Goal: Task Accomplishment & Management: Complete application form

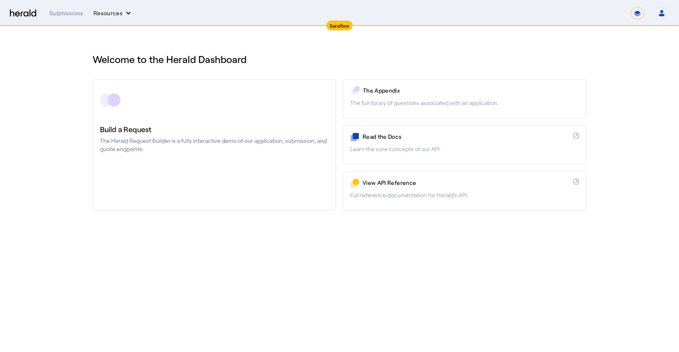
click at [110, 11] on button "Resources" at bounding box center [112, 13] width 39 height 8
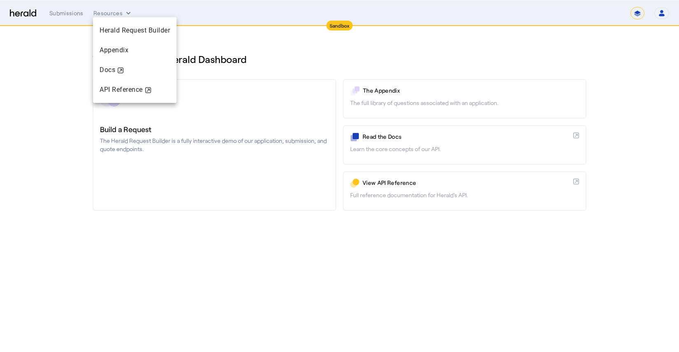
click at [288, 46] on div at bounding box center [339, 176] width 679 height 352
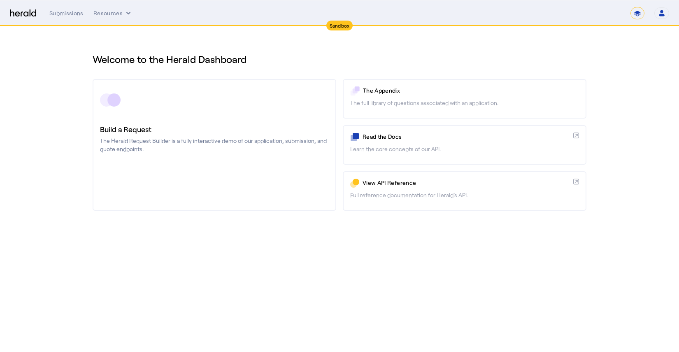
click at [293, 303] on body "Sandbox Menu Submissions Resources ******* Open user menu [PERSON_NAME] Herald …" at bounding box center [339, 176] width 679 height 352
click at [287, 272] on body "Sandbox Menu Submissions Resources ******* Open user menu [PERSON_NAME] Herald …" at bounding box center [339, 176] width 679 height 352
click at [181, 290] on body "Sandbox Menu Submissions Resources ******* Open user menu [PERSON_NAME] Herald …" at bounding box center [339, 176] width 679 height 352
click at [106, 16] on button "Resources" at bounding box center [112, 13] width 39 height 8
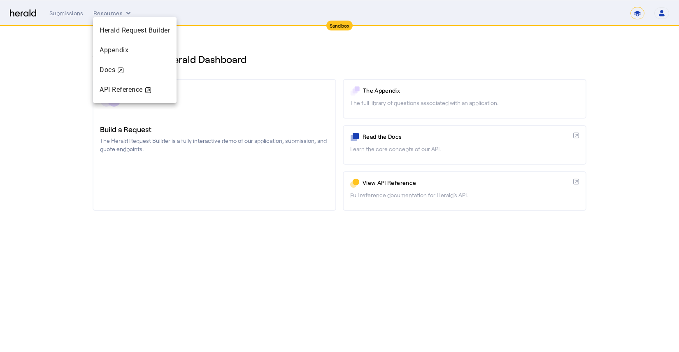
click at [63, 16] on div at bounding box center [339, 176] width 679 height 352
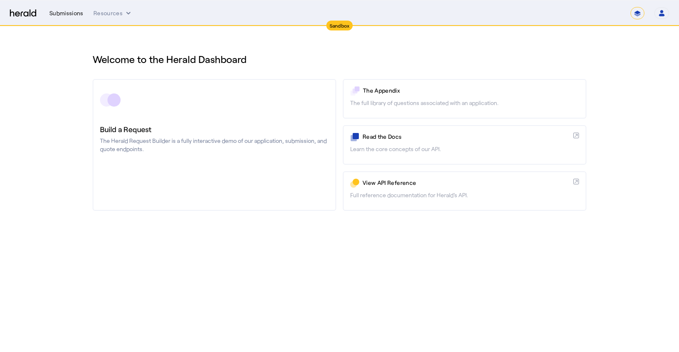
click at [74, 14] on div "Submissions" at bounding box center [66, 13] width 34 height 8
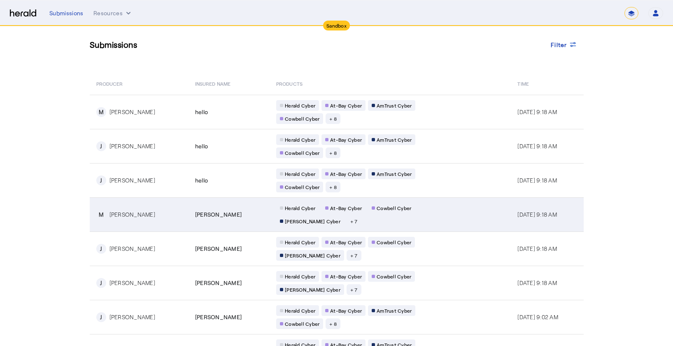
scroll to position [46, 0]
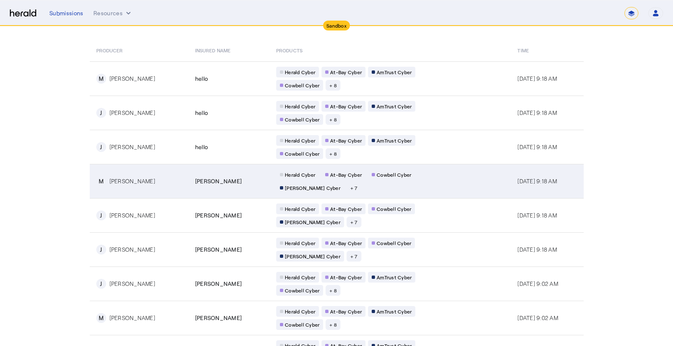
click at [225, 186] on td "[PERSON_NAME]" at bounding box center [228, 181] width 81 height 34
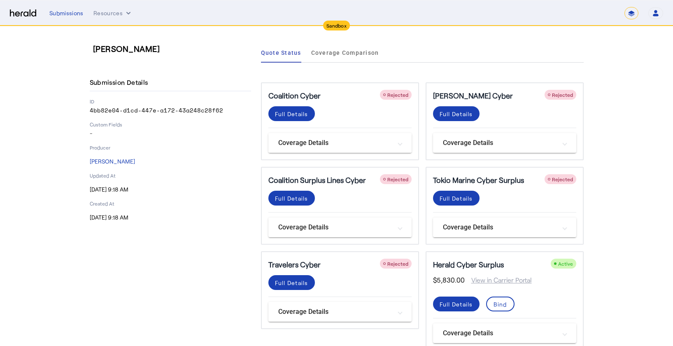
click at [378, 143] on mat-panel-title "Coverage Details" at bounding box center [335, 143] width 114 height 10
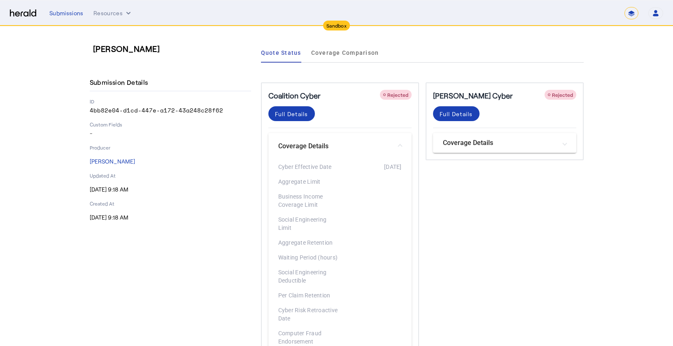
click at [401, 144] on span at bounding box center [399, 146] width 3 height 9
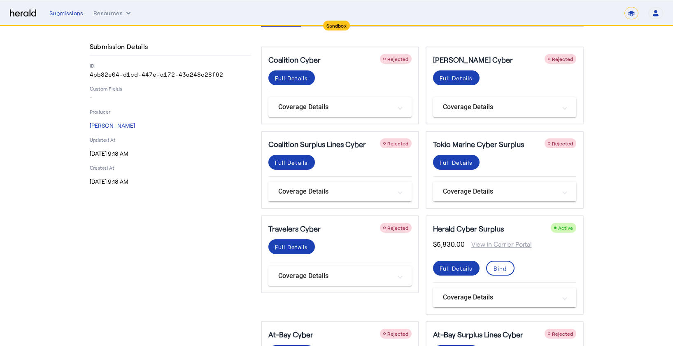
scroll to position [67, 0]
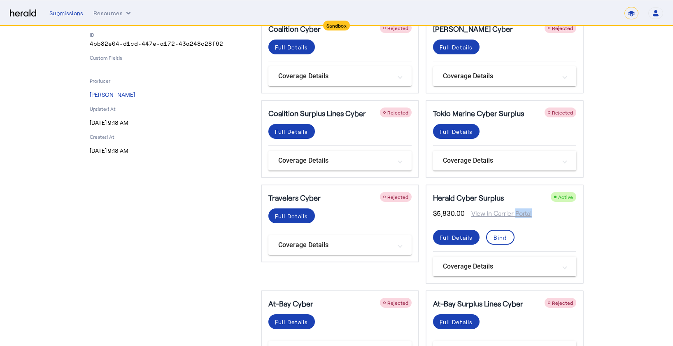
click at [500, 213] on span "View in Carrier Portal" at bounding box center [498, 213] width 67 height 10
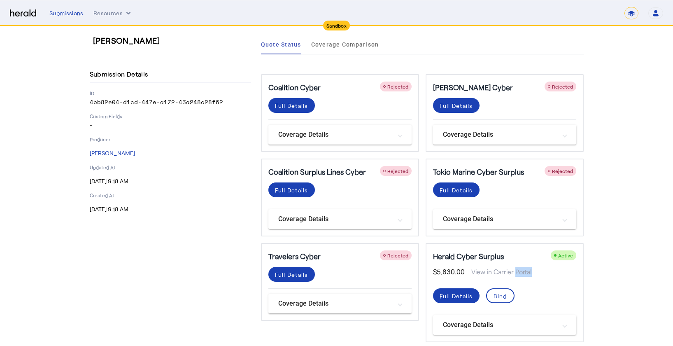
scroll to position [0, 0]
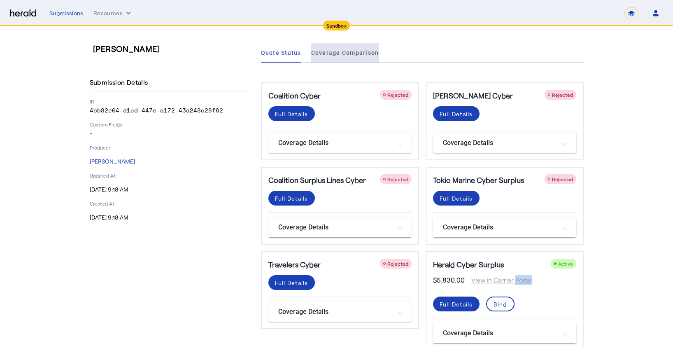
click at [348, 56] on span "Coverage Comparison" at bounding box center [345, 53] width 68 height 20
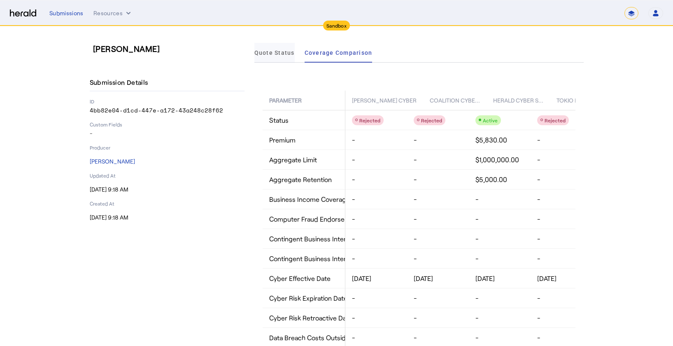
click at [275, 54] on span "Quote Status" at bounding box center [274, 53] width 40 height 6
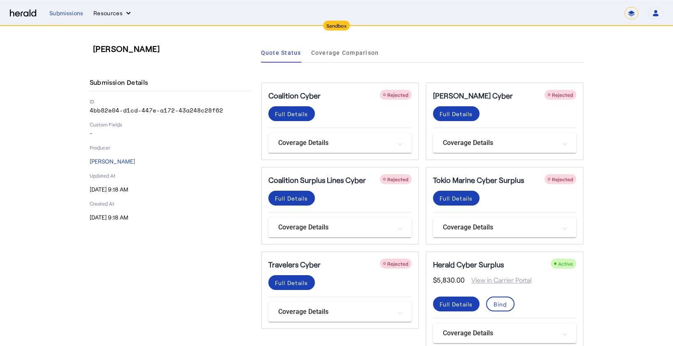
click at [110, 12] on button "Resources" at bounding box center [112, 13] width 39 height 8
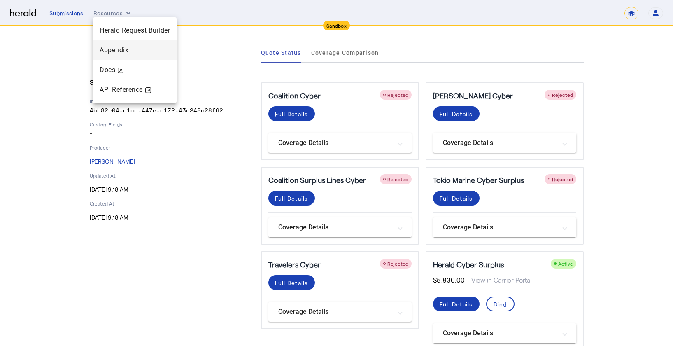
click at [119, 44] on div "Appendix" at bounding box center [135, 50] width 84 height 20
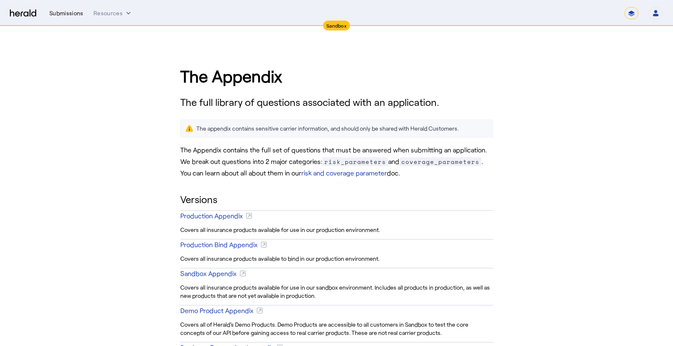
click at [73, 15] on div "Submissions" at bounding box center [66, 13] width 34 height 8
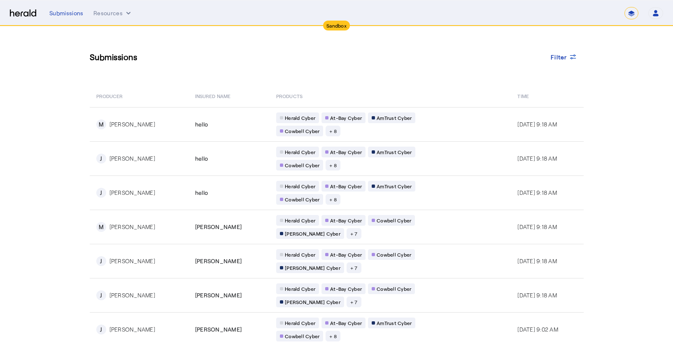
click at [111, 17] on div "Submissions Resources ******* Open user menu [PERSON_NAME] Herald API Profile M…" at bounding box center [356, 13] width 614 height 12
click at [112, 14] on button "Resources" at bounding box center [112, 13] width 39 height 8
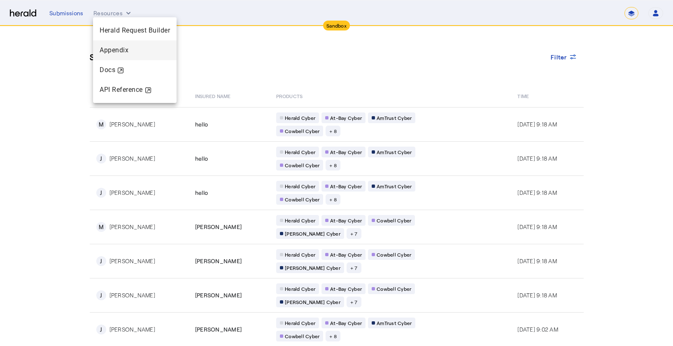
click at [112, 50] on span "Appendix" at bounding box center [114, 50] width 29 height 8
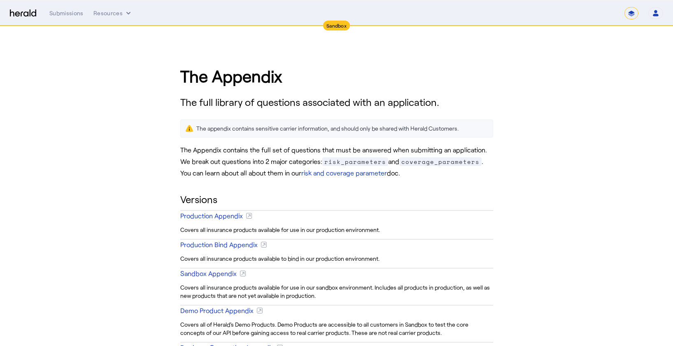
click at [635, 13] on select "*******" at bounding box center [631, 13] width 14 height 12
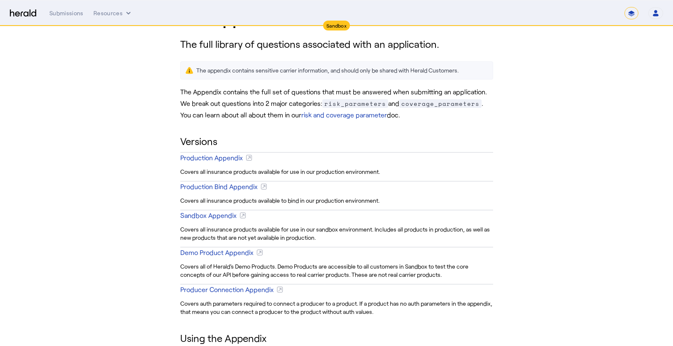
scroll to position [45, 0]
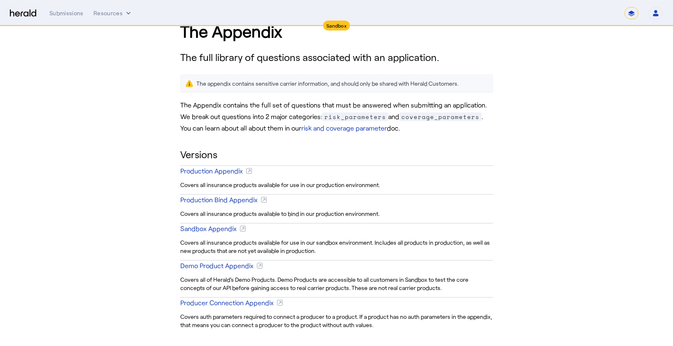
click at [67, 18] on div "Submissions Resources ******* Open user menu [PERSON_NAME] Herald API Profile M…" at bounding box center [356, 13] width 614 height 12
click at [67, 14] on div "Submissions" at bounding box center [66, 13] width 34 height 8
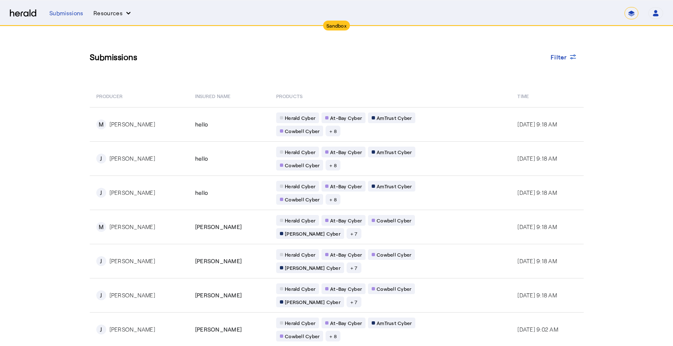
click at [104, 14] on button "Resources" at bounding box center [112, 13] width 39 height 8
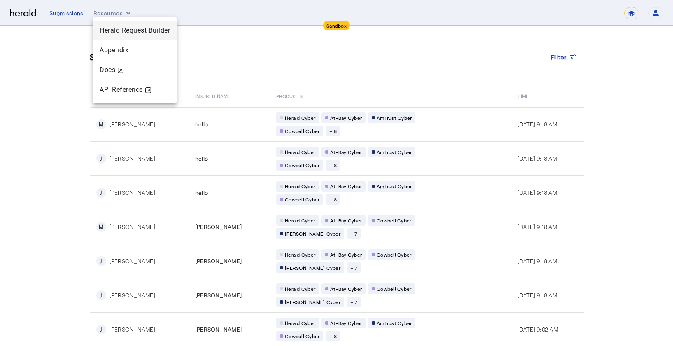
click at [113, 33] on span "Herald Request Builder" at bounding box center [135, 30] width 70 height 8
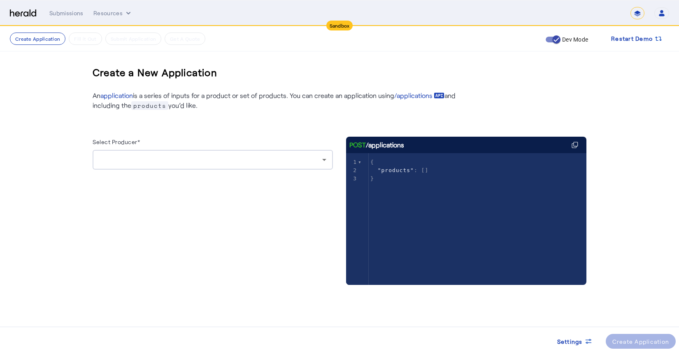
click at [267, 159] on div at bounding box center [210, 160] width 223 height 10
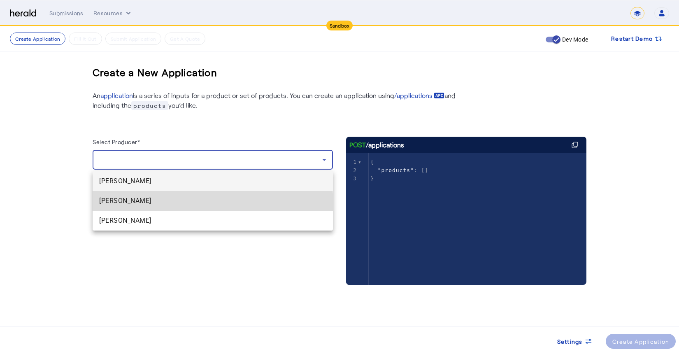
click at [162, 205] on span "[PERSON_NAME]" at bounding box center [212, 201] width 227 height 10
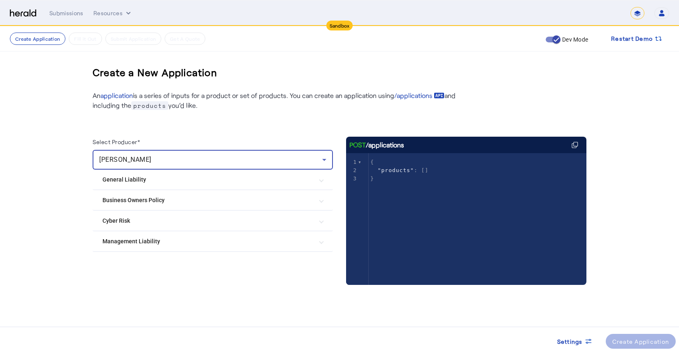
click at [174, 223] on Risk "Cyber Risk" at bounding box center [207, 220] width 211 height 9
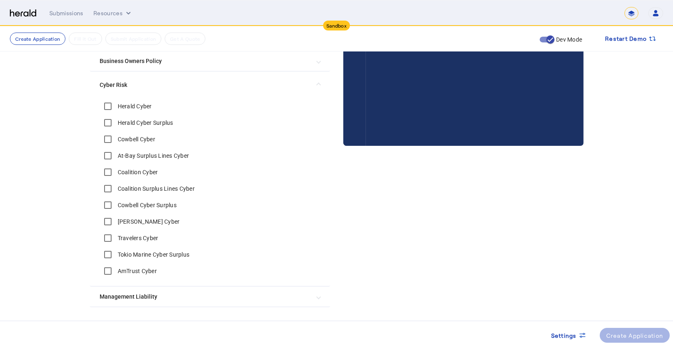
scroll to position [146, 0]
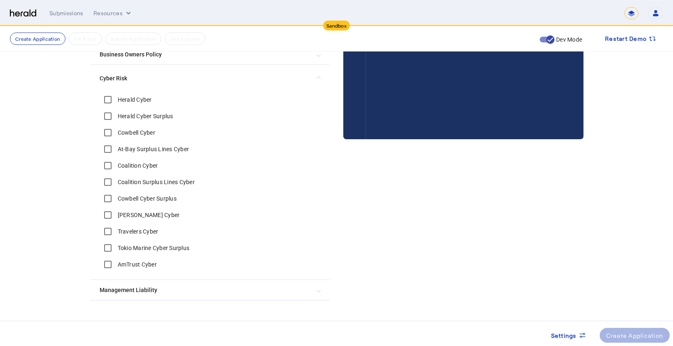
click at [181, 289] on Liability "Management Liability" at bounding box center [205, 290] width 211 height 9
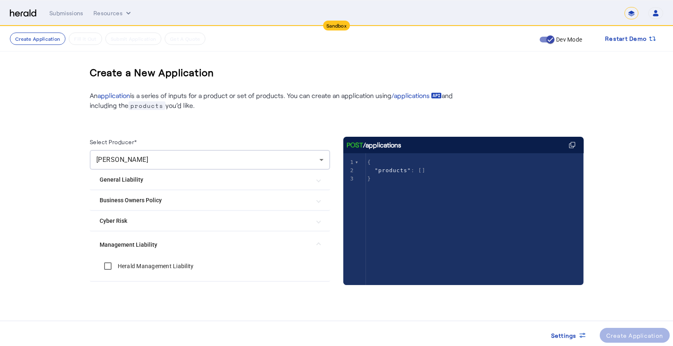
scroll to position [0, 0]
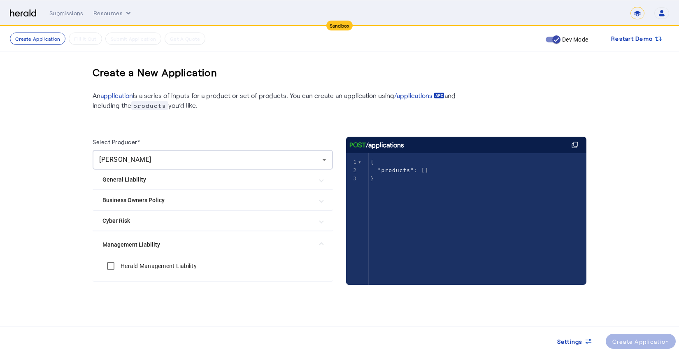
click at [164, 221] on Risk "Cyber Risk" at bounding box center [207, 220] width 211 height 9
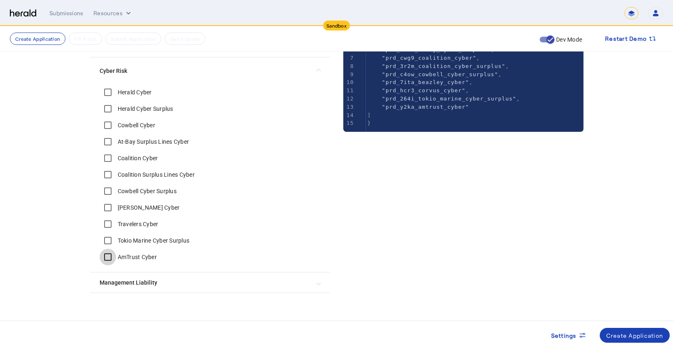
scroll to position [163, 0]
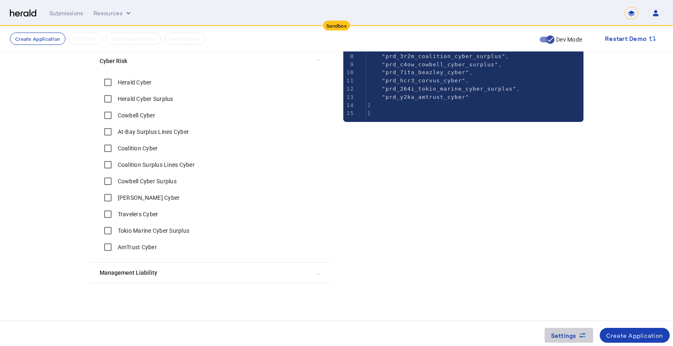
click at [563, 331] on span "Settings" at bounding box center [564, 335] width 26 height 9
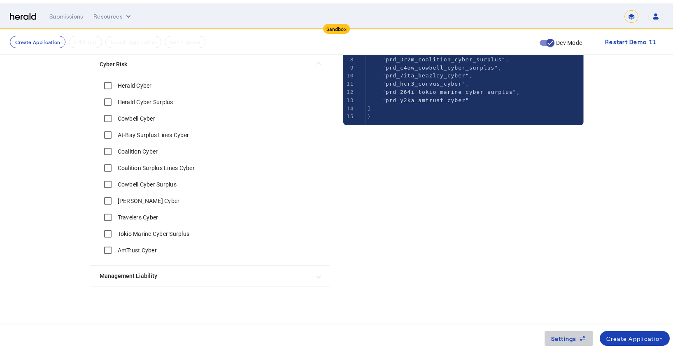
scroll to position [0, 0]
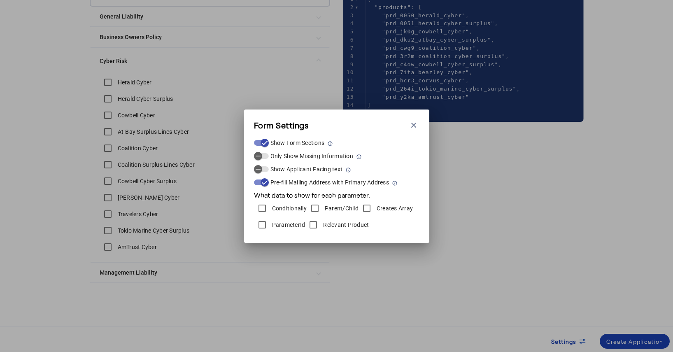
click at [330, 226] on label "Relevant Product" at bounding box center [344, 225] width 47 height 8
click at [294, 226] on label "ParameterId" at bounding box center [287, 225] width 35 height 8
click at [621, 341] on div "Form Settings Close modal Show Form Sections Only Show Missing Information Show…" at bounding box center [336, 176] width 673 height 352
click at [610, 340] on div "Form Settings Close modal Show Form Sections Only Show Missing Information Show…" at bounding box center [336, 176] width 673 height 352
click at [414, 126] on icon "button" at bounding box center [413, 125] width 8 height 8
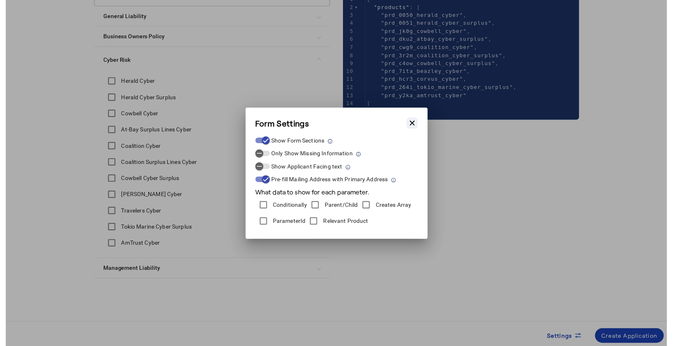
scroll to position [163, 0]
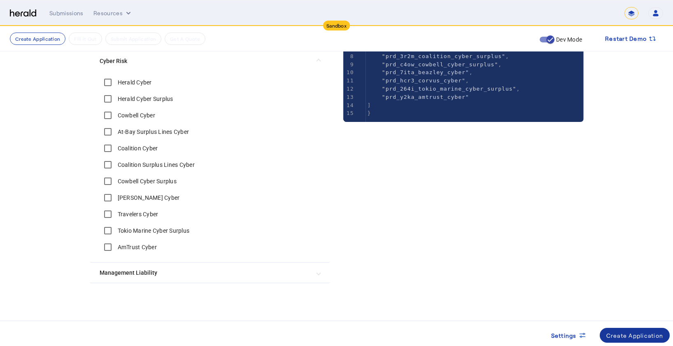
click at [619, 333] on div "Create Application" at bounding box center [634, 335] width 57 height 9
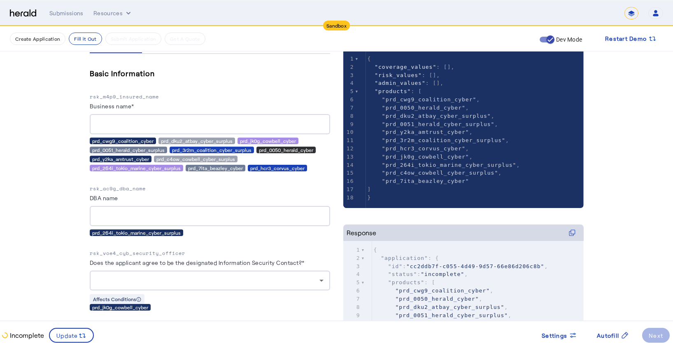
scroll to position [198, 0]
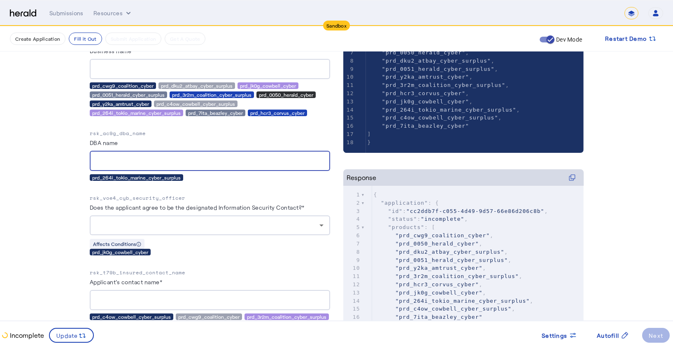
click at [117, 158] on input "DBA name" at bounding box center [209, 161] width 227 height 10
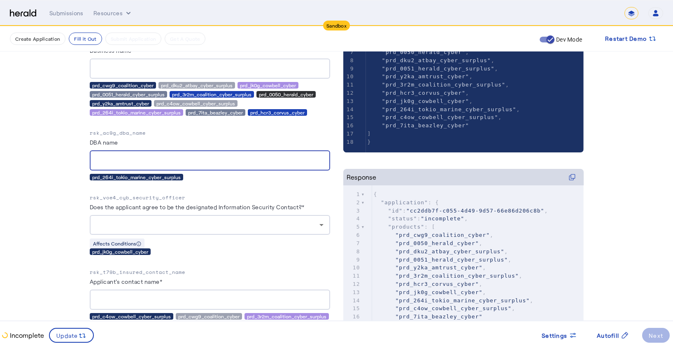
scroll to position [105, 0]
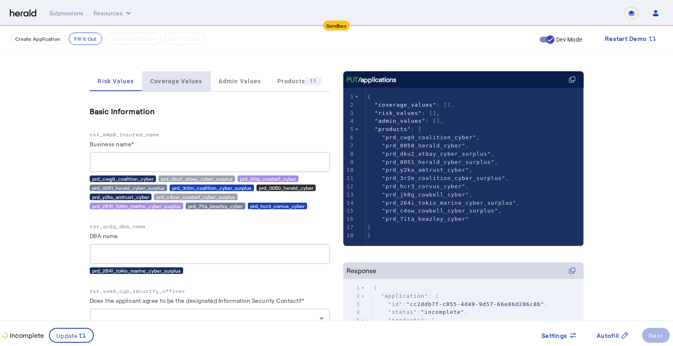
click at [181, 80] on span "Coverage Values" at bounding box center [176, 81] width 52 height 6
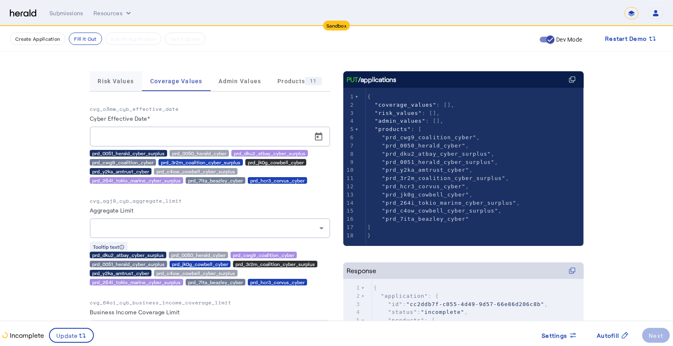
click at [130, 85] on span "Risk Values" at bounding box center [116, 81] width 36 height 20
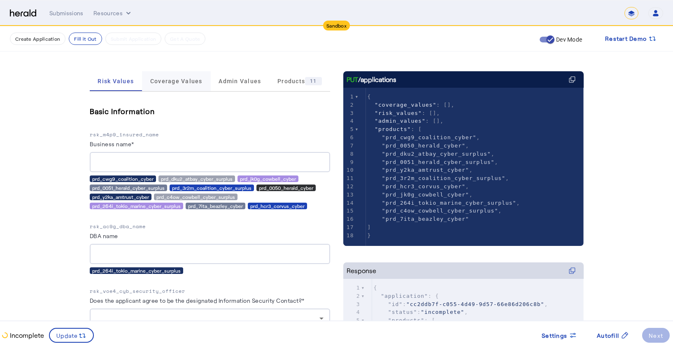
click at [172, 88] on span "Coverage Values" at bounding box center [176, 81] width 52 height 20
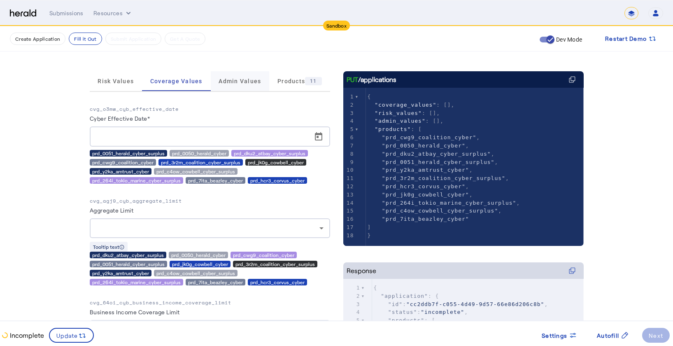
click at [219, 85] on span "Admin Values" at bounding box center [240, 81] width 42 height 20
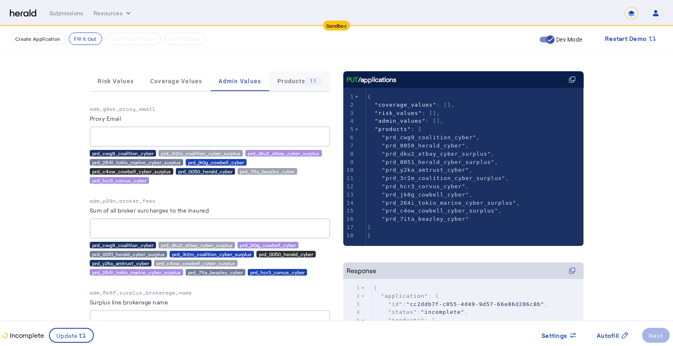
click at [280, 85] on span "Products 11" at bounding box center [299, 81] width 44 height 8
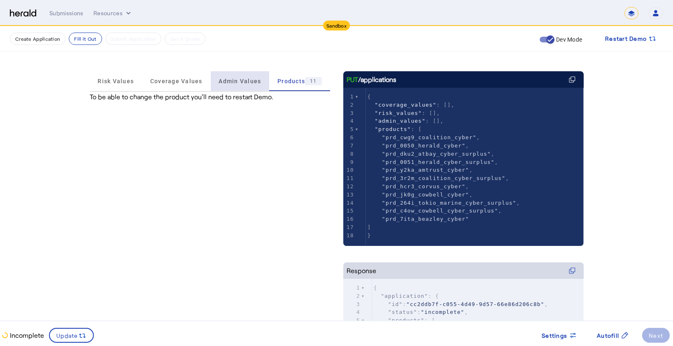
click at [254, 85] on span "Admin Values" at bounding box center [240, 81] width 42 height 20
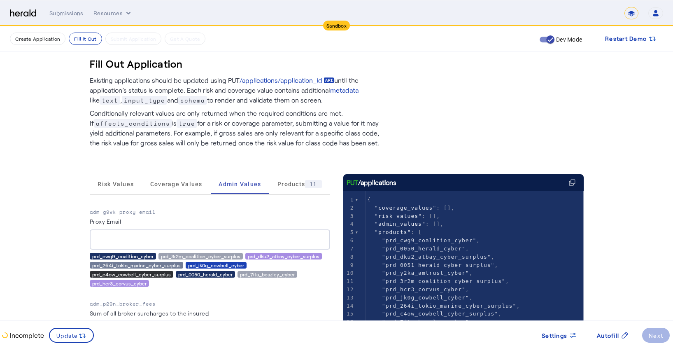
scroll to position [0, 0]
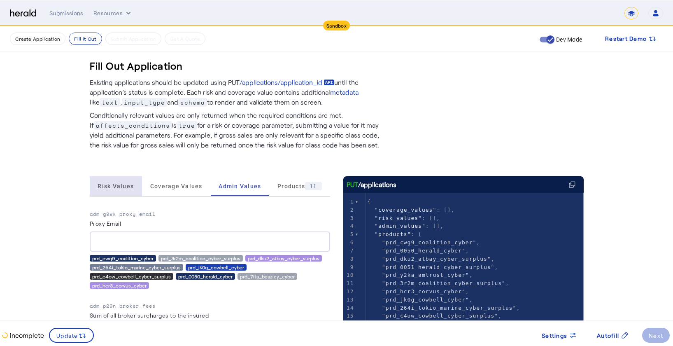
click at [120, 186] on span "Risk Values" at bounding box center [116, 186] width 36 height 6
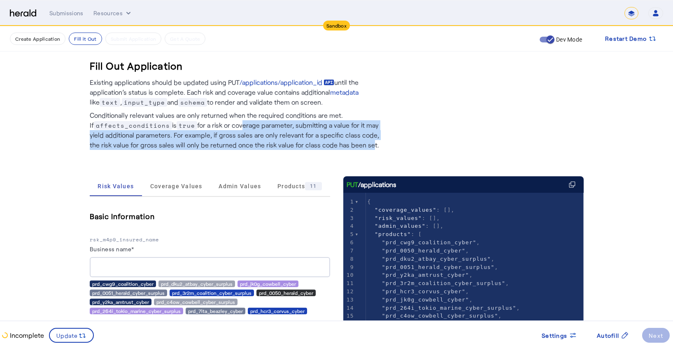
drag, startPoint x: 356, startPoint y: 147, endPoint x: 215, endPoint y: 121, distance: 143.5
click at [239, 122] on p "Conditionally relevant values are only returned when the required conditions ar…" at bounding box center [238, 128] width 296 height 43
drag, startPoint x: 212, startPoint y: 120, endPoint x: 363, endPoint y: 142, distance: 153.5
click at [363, 142] on p "Conditionally relevant values are only returned when the required conditions ar…" at bounding box center [238, 128] width 296 height 43
click at [362, 143] on p "Conditionally relevant values are only returned when the required conditions ar…" at bounding box center [238, 128] width 296 height 43
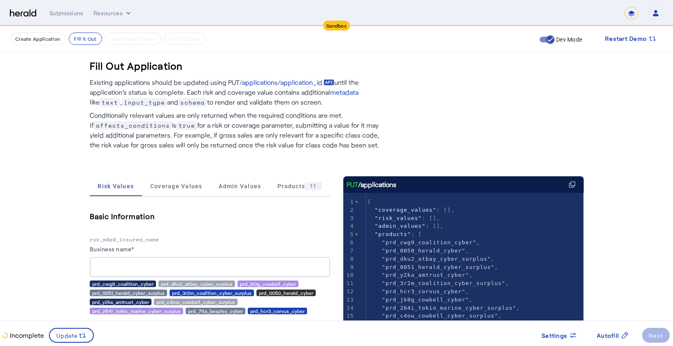
drag, startPoint x: 365, startPoint y: 144, endPoint x: 104, endPoint y: 120, distance: 262.0
click at [104, 120] on p "Conditionally relevant values are only returned when the required conditions ar…" at bounding box center [238, 128] width 296 height 43
click at [283, 132] on p "Conditionally relevant values are only returned when the required conditions ar…" at bounding box center [238, 128] width 296 height 43
drag, startPoint x: 366, startPoint y: 144, endPoint x: 249, endPoint y: 121, distance: 118.6
click at [249, 121] on p "Conditionally relevant values are only returned when the required conditions ar…" at bounding box center [238, 128] width 296 height 43
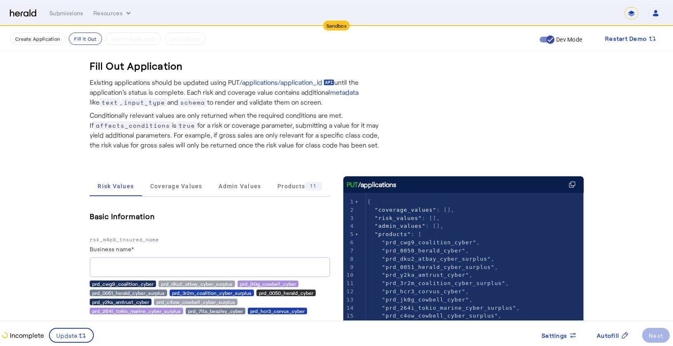
click at [248, 121] on p "Conditionally relevant values are only returned when the required conditions ar…" at bounding box center [238, 128] width 296 height 43
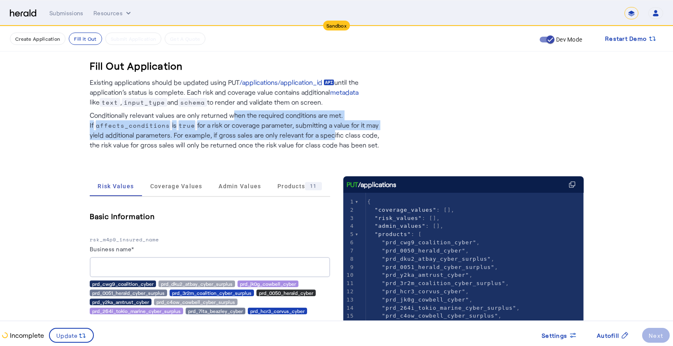
drag, startPoint x: 232, startPoint y: 119, endPoint x: 328, endPoint y: 137, distance: 97.6
click at [328, 137] on p "Conditionally relevant values are only returned when the required conditions ar…" at bounding box center [238, 128] width 296 height 43
drag, startPoint x: 383, startPoint y: 146, endPoint x: 252, endPoint y: 135, distance: 131.3
click at [256, 135] on p "Conditionally relevant values are only returned when the required conditions ar…" at bounding box center [238, 128] width 296 height 43
click at [251, 136] on p "Conditionally relevant values are only returned when the required conditions ar…" at bounding box center [238, 128] width 296 height 43
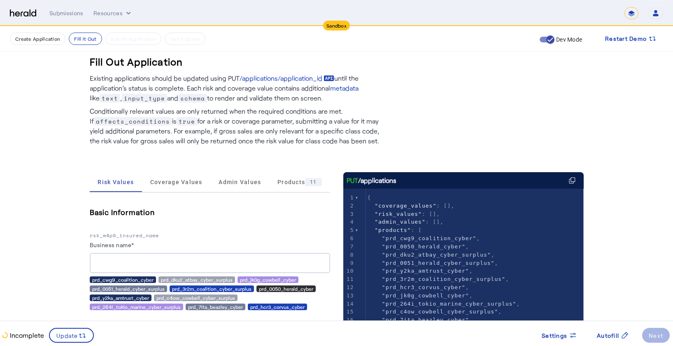
scroll to position [70, 0]
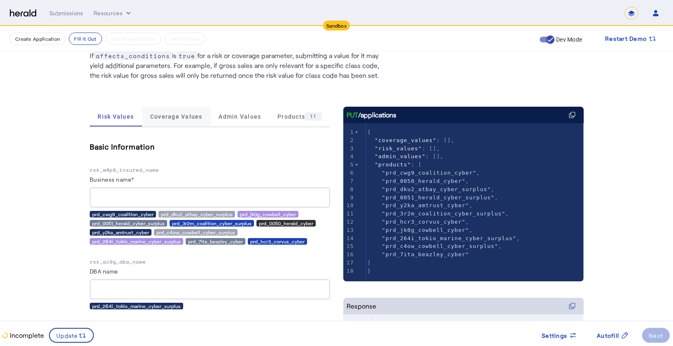
click at [174, 121] on span "Coverage Values" at bounding box center [176, 117] width 52 height 20
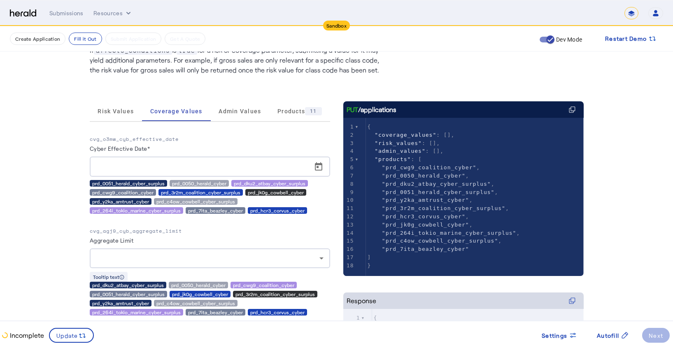
scroll to position [0, 0]
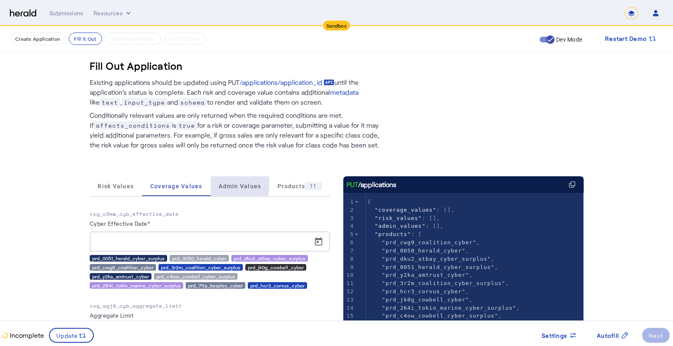
click at [233, 180] on span "Admin Values" at bounding box center [240, 186] width 42 height 20
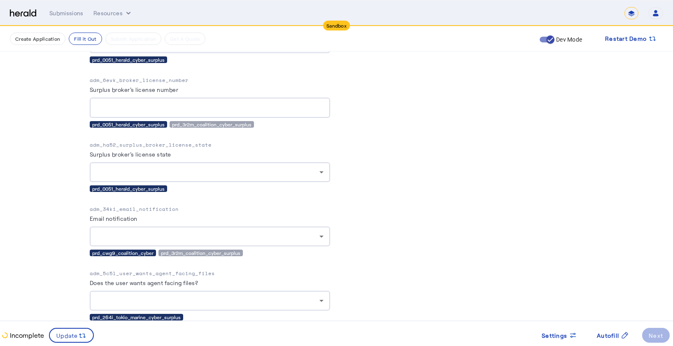
scroll to position [643, 0]
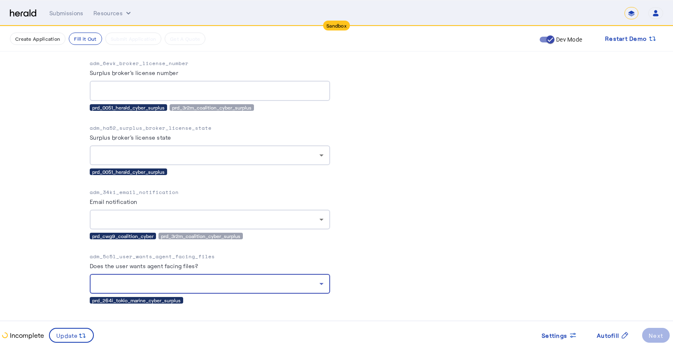
click at [259, 280] on div at bounding box center [207, 284] width 223 height 10
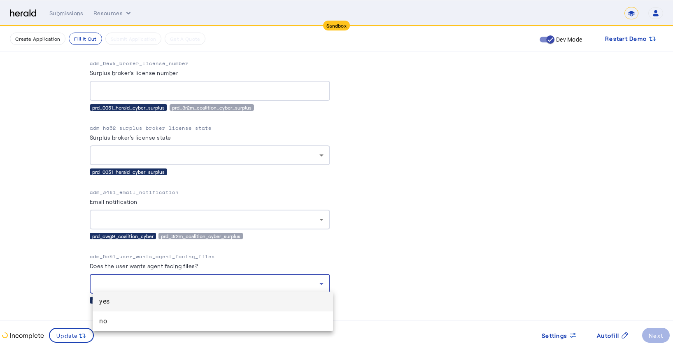
click at [258, 279] on div at bounding box center [336, 173] width 673 height 346
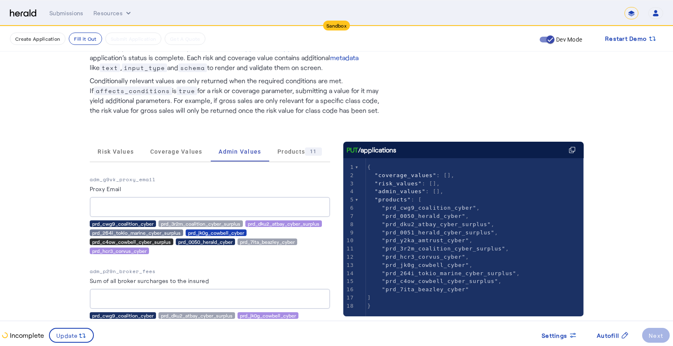
scroll to position [33, 0]
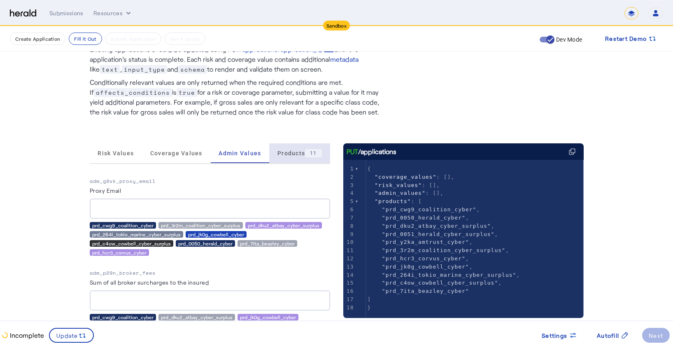
click at [288, 156] on span "Products 11" at bounding box center [299, 153] width 44 height 8
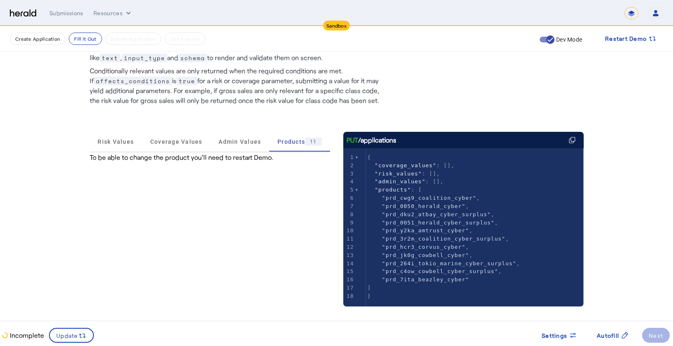
scroll to position [46, 0]
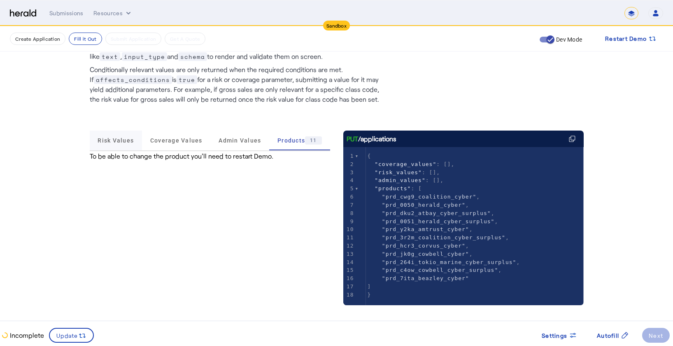
click at [122, 149] on span "Risk Values" at bounding box center [116, 140] width 36 height 20
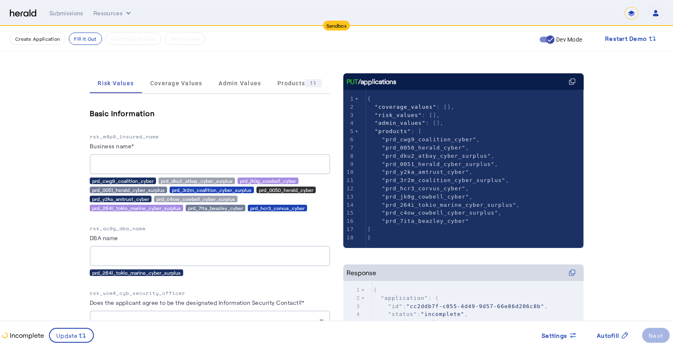
scroll to position [114, 0]
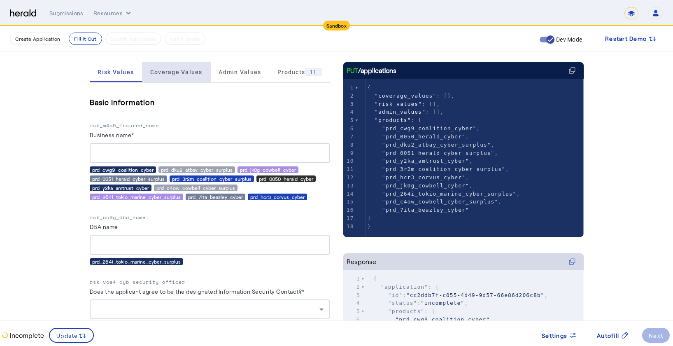
click at [183, 70] on span "Coverage Values" at bounding box center [176, 72] width 52 height 6
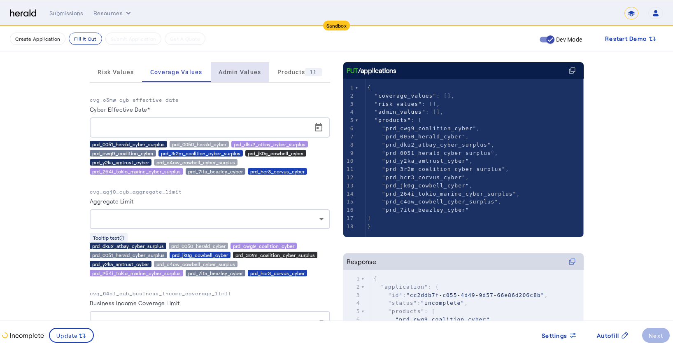
click at [251, 73] on span "Admin Values" at bounding box center [240, 72] width 42 height 6
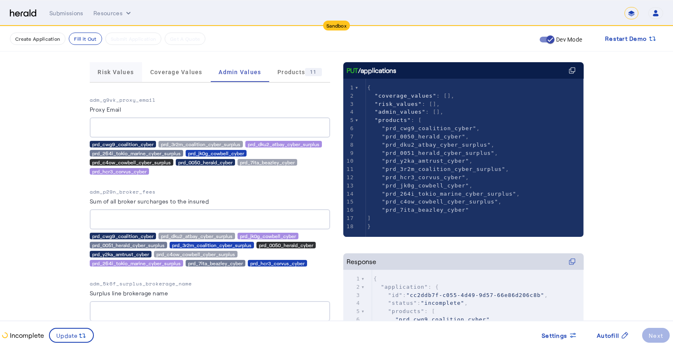
click at [127, 73] on span "Risk Values" at bounding box center [116, 72] width 36 height 6
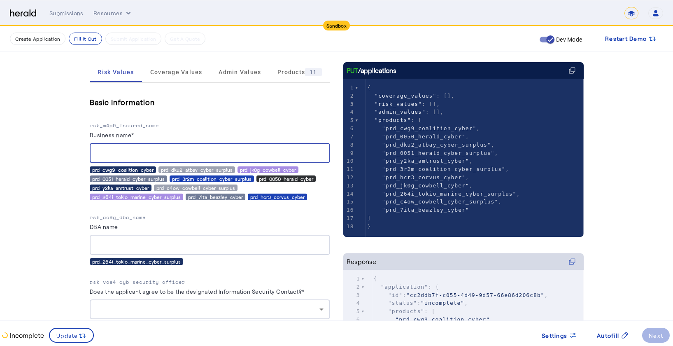
click at [162, 149] on input "Business name*" at bounding box center [209, 153] width 227 height 10
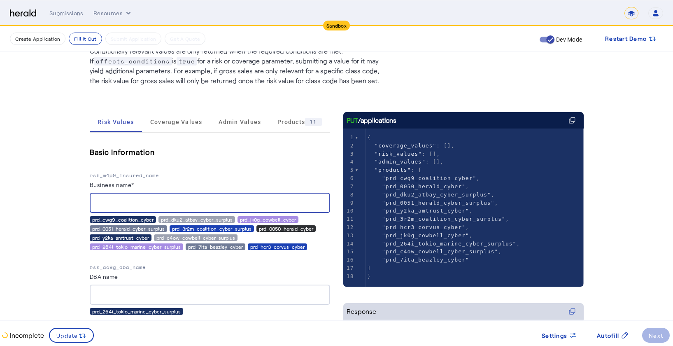
scroll to position [62, 0]
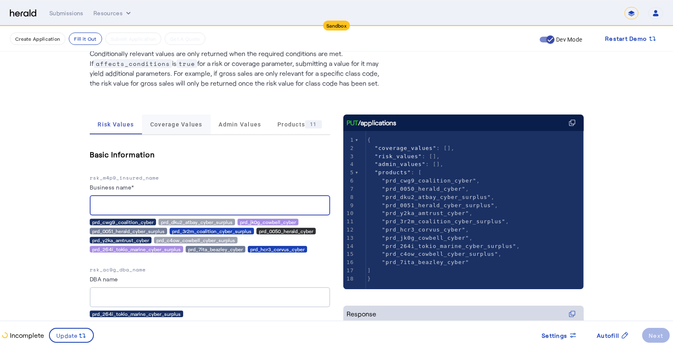
click at [179, 124] on span "Coverage Values" at bounding box center [176, 124] width 52 height 6
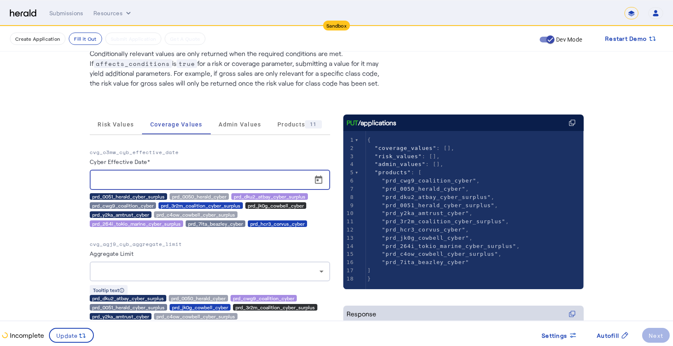
drag, startPoint x: 183, startPoint y: 174, endPoint x: 244, endPoint y: 172, distance: 61.4
click at [185, 174] on div at bounding box center [212, 180] width 232 height 20
click at [241, 128] on span "Admin Values" at bounding box center [240, 124] width 42 height 20
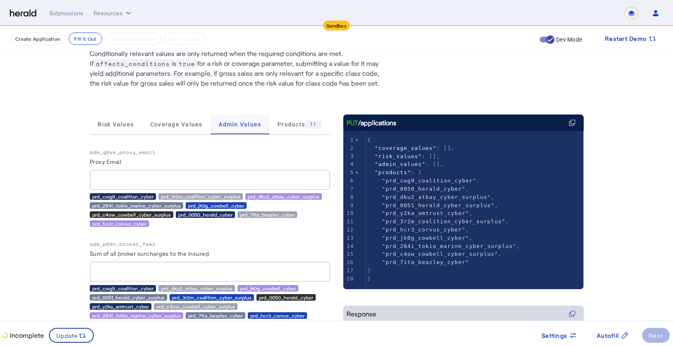
click at [237, 122] on span "Admin Values" at bounding box center [240, 124] width 42 height 6
click at [284, 125] on span "Products 11" at bounding box center [299, 124] width 44 height 8
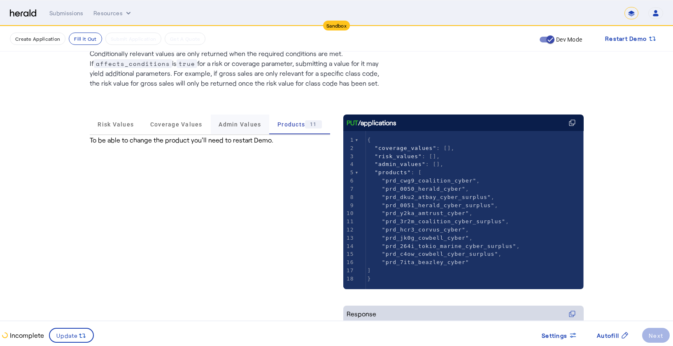
click at [235, 128] on span "Admin Values" at bounding box center [240, 124] width 42 height 20
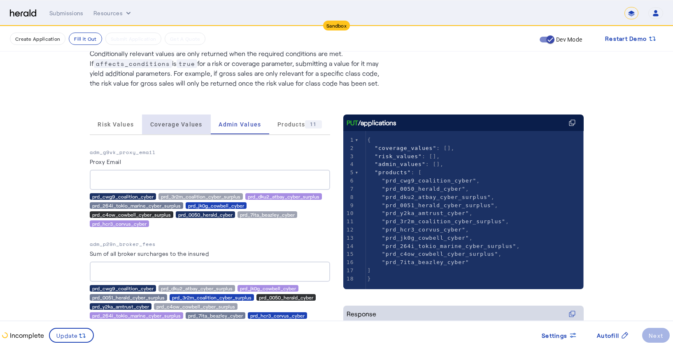
click at [188, 126] on span "Coverage Values" at bounding box center [176, 124] width 52 height 6
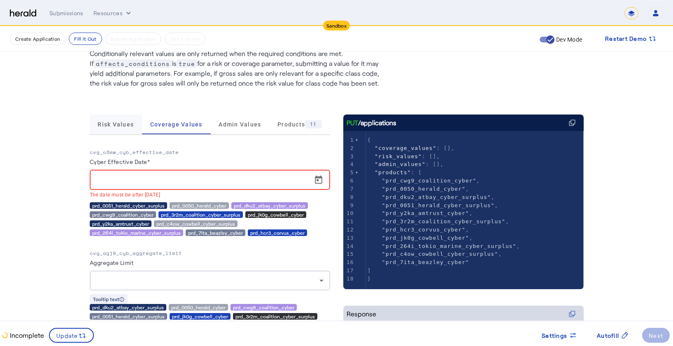
click at [130, 127] on span "Risk Values" at bounding box center [116, 124] width 36 height 6
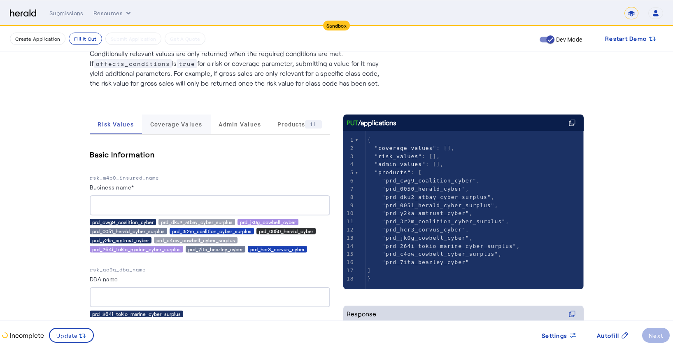
drag, startPoint x: 191, startPoint y: 124, endPoint x: 186, endPoint y: 124, distance: 5.8
click at [191, 124] on span "Coverage Values" at bounding box center [176, 124] width 52 height 6
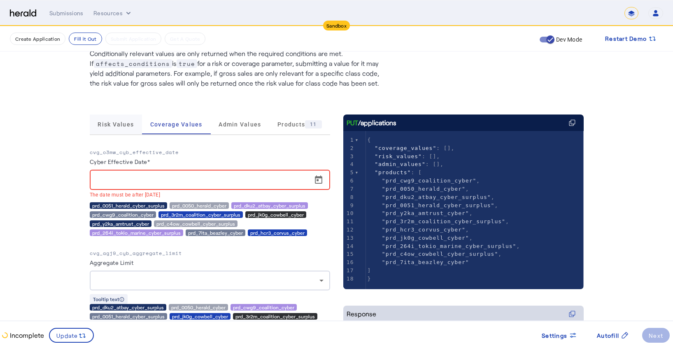
click at [111, 123] on span "Risk Values" at bounding box center [116, 124] width 36 height 6
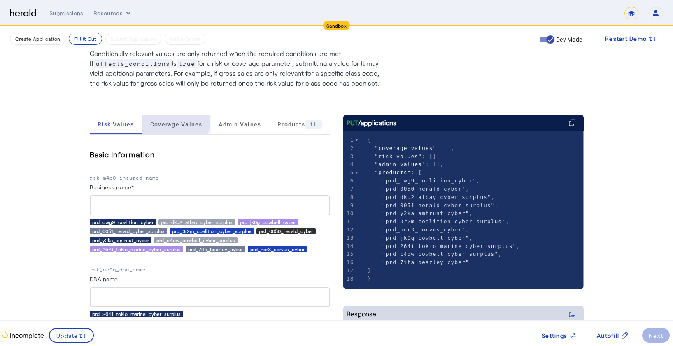
click at [174, 121] on span "Coverage Values" at bounding box center [176, 124] width 52 height 6
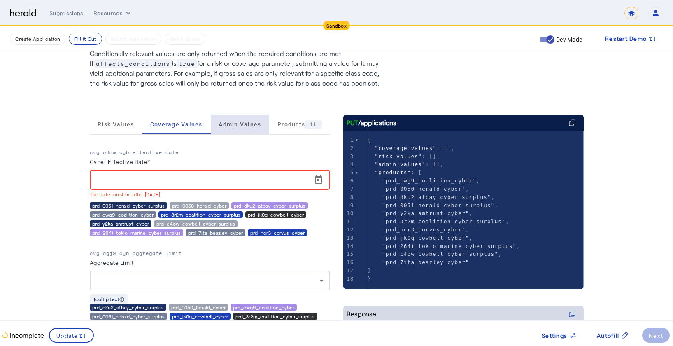
click at [245, 125] on span "Admin Values" at bounding box center [240, 124] width 42 height 6
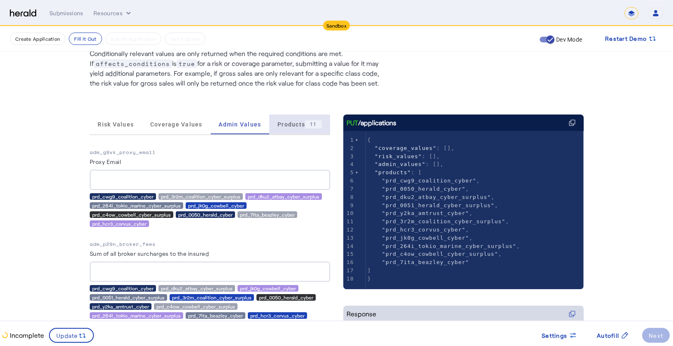
click at [287, 124] on span "Products 11" at bounding box center [299, 124] width 44 height 8
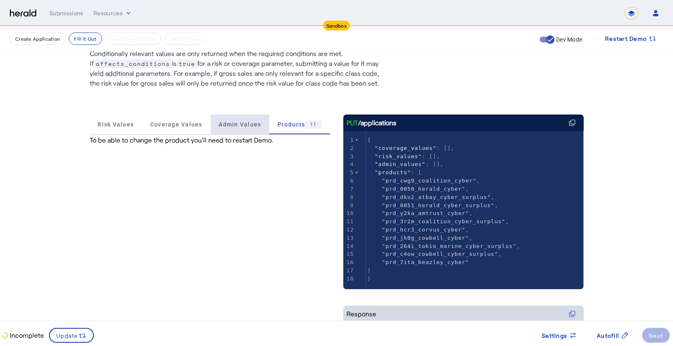
click at [239, 127] on span "Admin Values" at bounding box center [240, 124] width 42 height 6
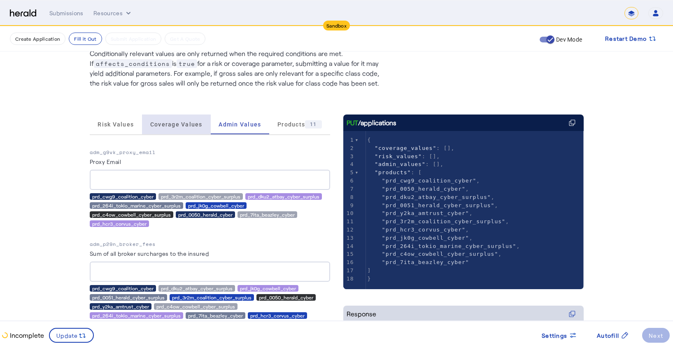
drag, startPoint x: 179, startPoint y: 125, endPoint x: 141, endPoint y: 126, distance: 38.3
click at [179, 125] on span "Coverage Values" at bounding box center [176, 124] width 52 height 6
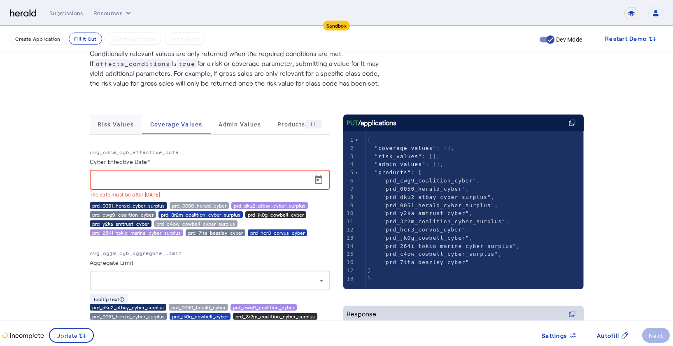
click at [116, 125] on span "Risk Values" at bounding box center [116, 124] width 36 height 6
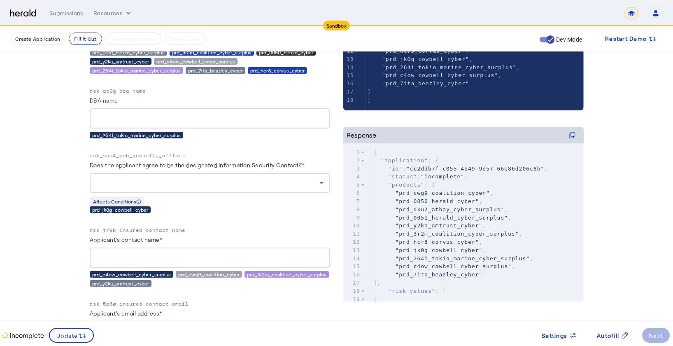
scroll to position [233, 0]
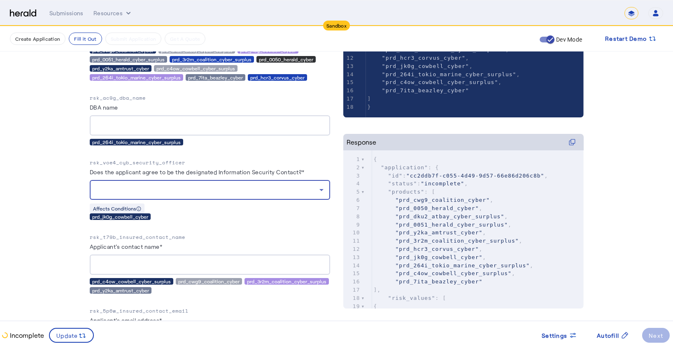
click at [192, 189] on div at bounding box center [207, 190] width 223 height 10
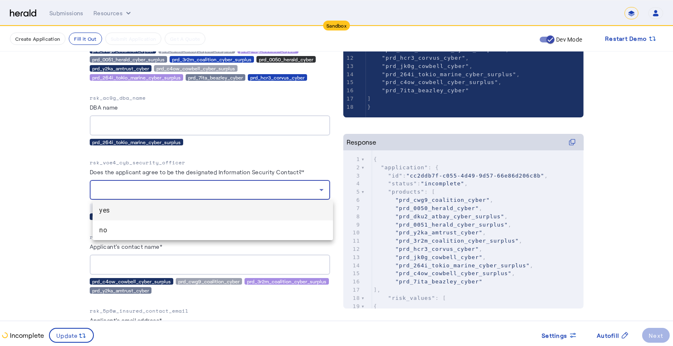
click at [192, 189] on div at bounding box center [336, 173] width 673 height 346
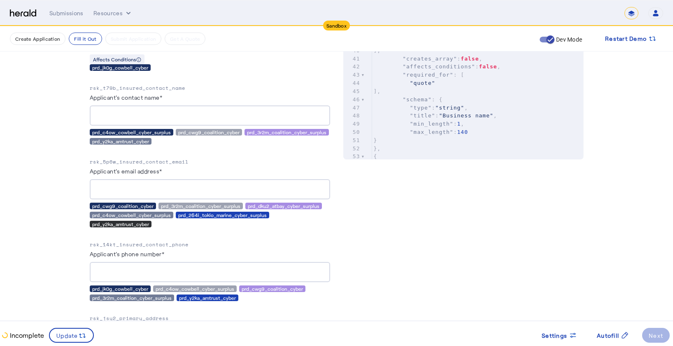
scroll to position [0, 0]
click at [447, 119] on span ""min_length"" at bounding box center [432, 120] width 44 height 6
type input "**********"
click at [456, 96] on pre ""schema" : {" at bounding box center [478, 96] width 212 height 8
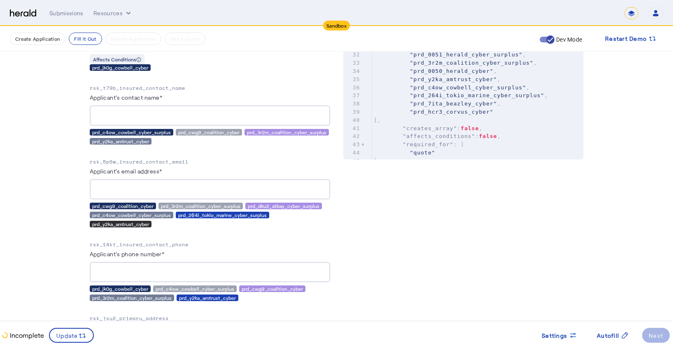
type input "********"
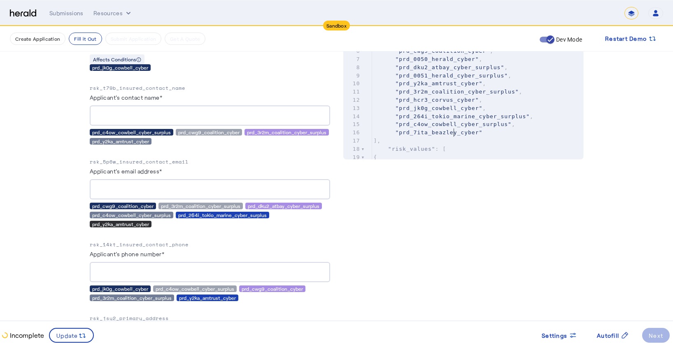
click at [458, 129] on pre ""prd_7ita_beazley_cyber"" at bounding box center [478, 132] width 212 height 8
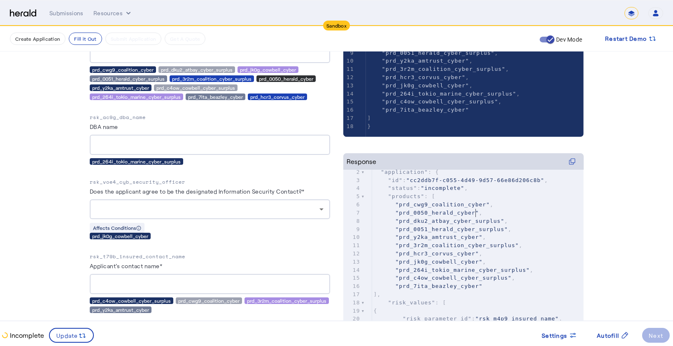
click at [479, 211] on span ""prd_0050_herald_cyber"" at bounding box center [437, 212] width 84 height 6
click at [575, 161] on icon at bounding box center [572, 160] width 5 height 5
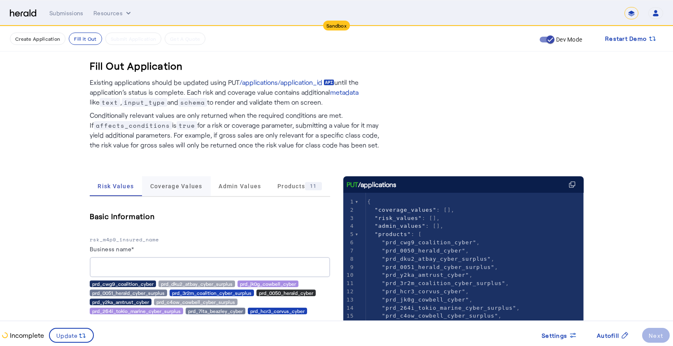
click at [177, 192] on span "Coverage Values" at bounding box center [176, 186] width 52 height 20
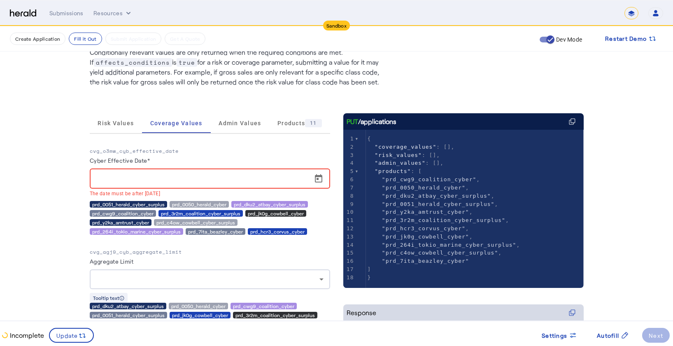
scroll to position [78, 0]
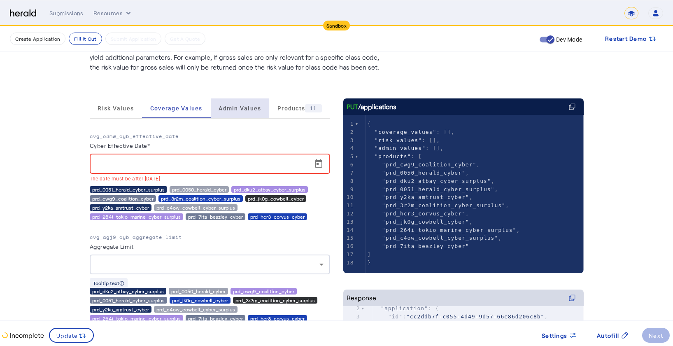
click at [240, 100] on span "Admin Values" at bounding box center [240, 108] width 42 height 20
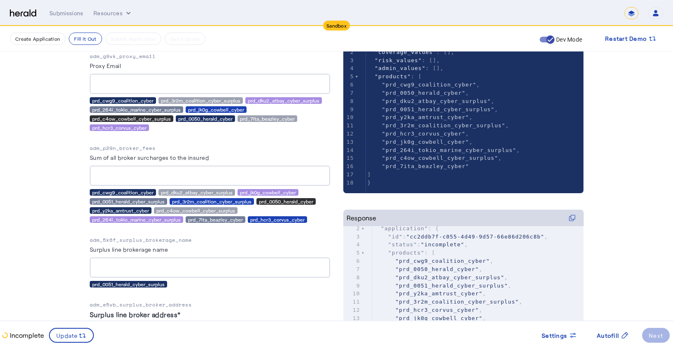
scroll to position [160, 0]
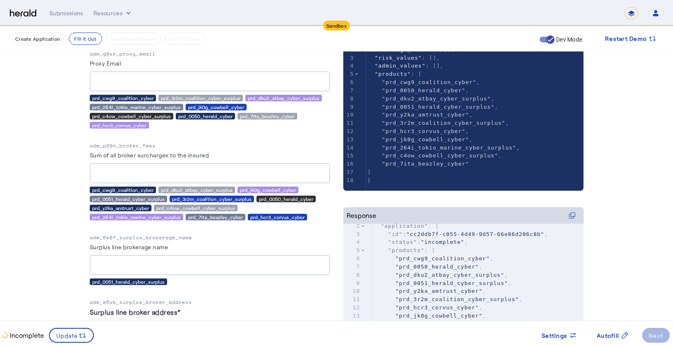
click at [460, 289] on span ""prd_y2ka_amtrust_cyber"" at bounding box center [438, 291] width 87 height 6
click at [573, 214] on icon at bounding box center [572, 214] width 5 height 5
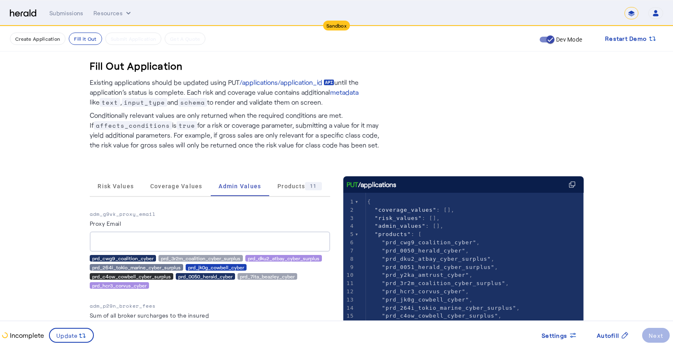
scroll to position [0, 0]
click at [131, 191] on span "Risk Values" at bounding box center [116, 186] width 36 height 20
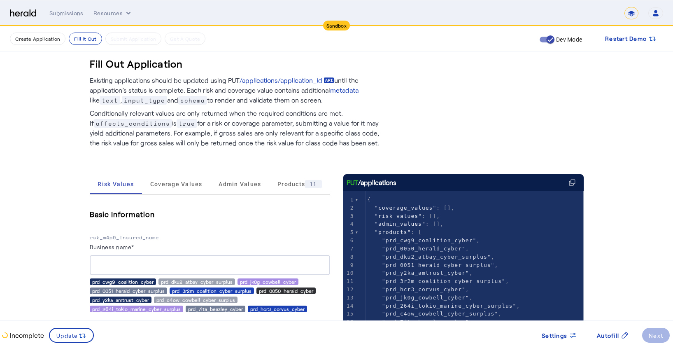
scroll to position [14, 0]
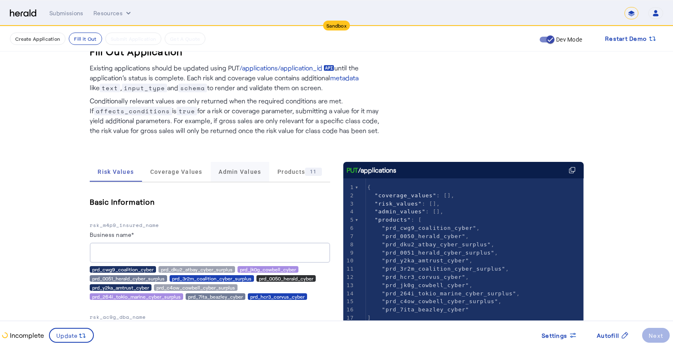
drag, startPoint x: 186, startPoint y: 172, endPoint x: 215, endPoint y: 168, distance: 29.4
click at [187, 172] on span "Coverage Values" at bounding box center [176, 172] width 52 height 6
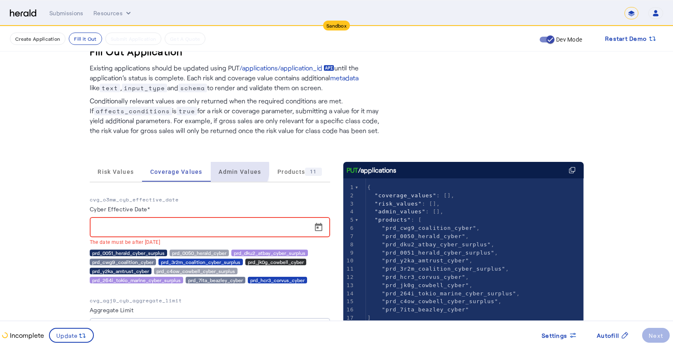
click at [233, 169] on span "Admin Values" at bounding box center [240, 172] width 42 height 6
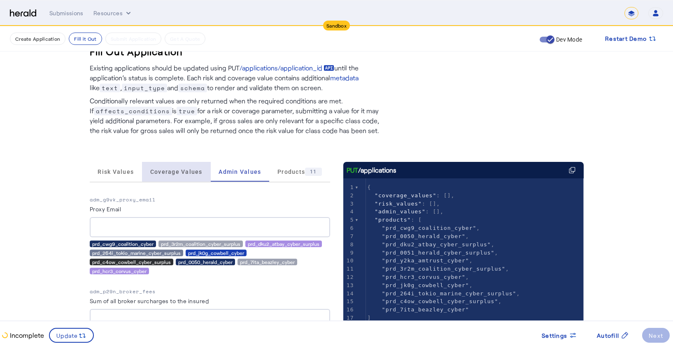
click at [184, 169] on span "Coverage Values" at bounding box center [176, 172] width 52 height 6
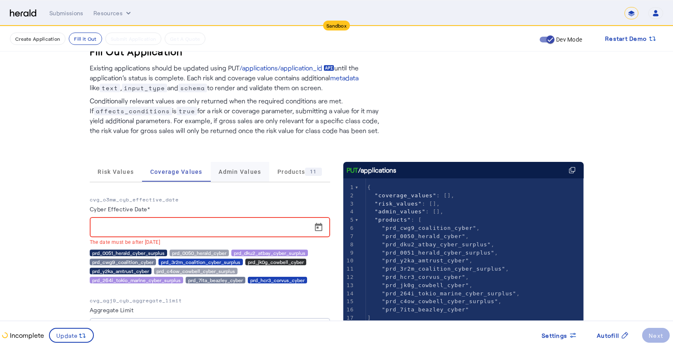
click at [262, 170] on div "Admin Values" at bounding box center [240, 172] width 59 height 20
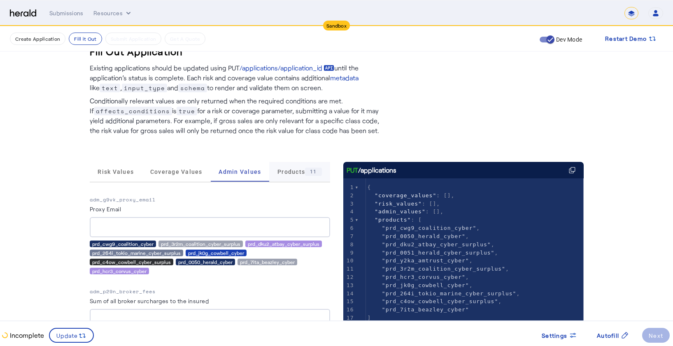
click at [293, 169] on span "Products 11" at bounding box center [299, 171] width 44 height 8
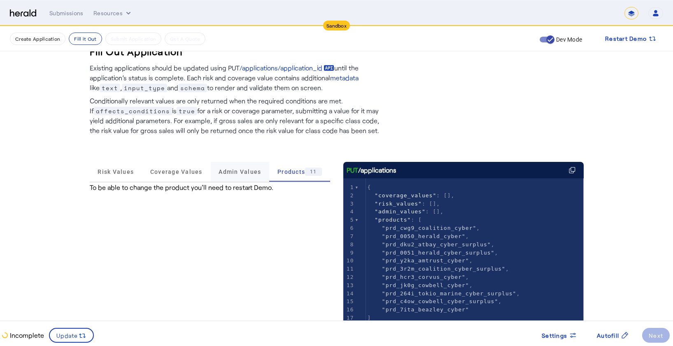
click at [240, 167] on span "Admin Values" at bounding box center [240, 172] width 42 height 20
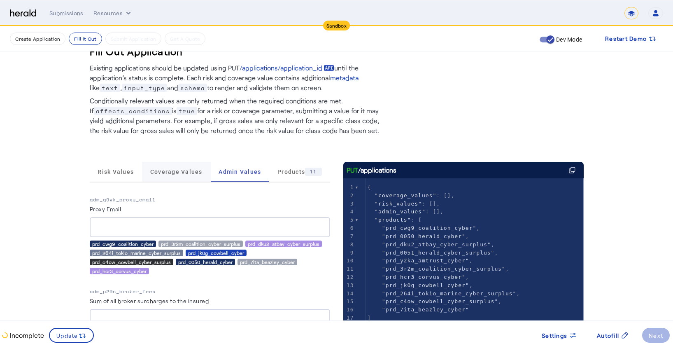
click at [176, 169] on span "Coverage Values" at bounding box center [176, 172] width 52 height 6
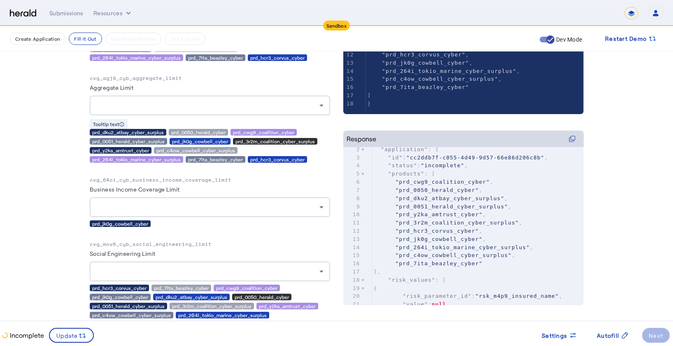
scroll to position [0, 0]
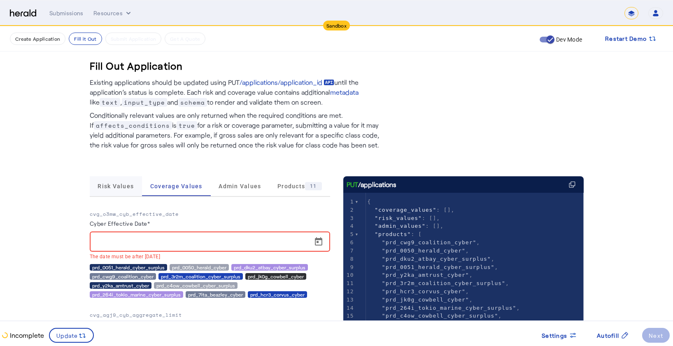
click at [118, 187] on span "Risk Values" at bounding box center [116, 186] width 36 height 6
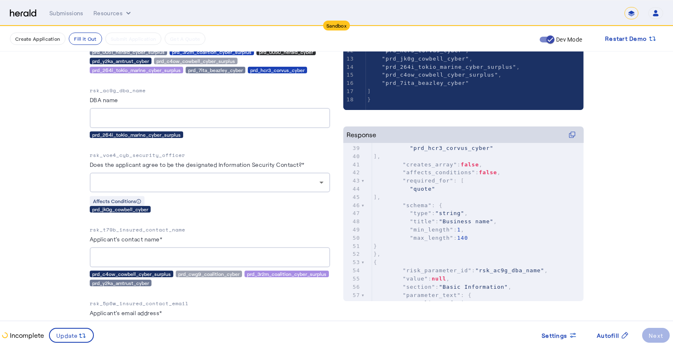
scroll to position [314, 0]
type textarea "**********"
drag, startPoint x: 506, startPoint y: 162, endPoint x: 401, endPoint y: 164, distance: 104.6
click at [401, 164] on pre ""creates_array" : false ," at bounding box center [478, 164] width 212 height 8
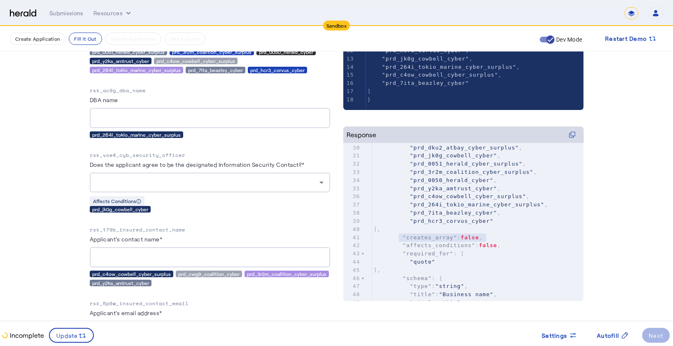
scroll to position [193, 0]
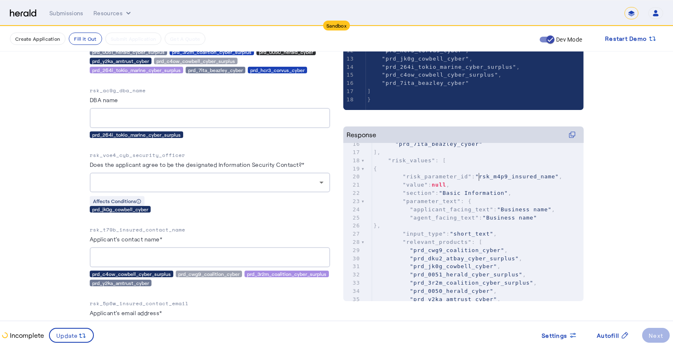
click at [484, 177] on span ""rsk_m4p9_insured_name"" at bounding box center [517, 176] width 84 height 6
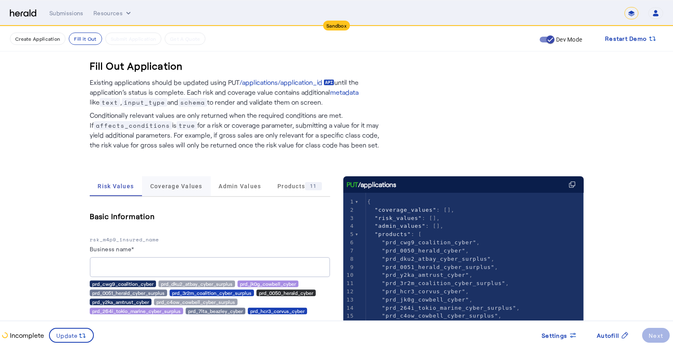
click at [170, 191] on span "Coverage Values" at bounding box center [176, 186] width 52 height 20
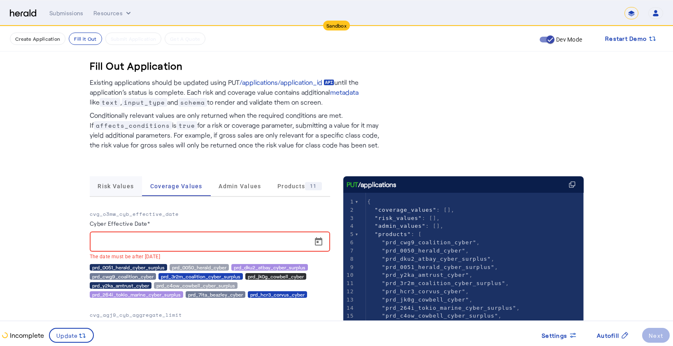
click at [123, 191] on span "Risk Values" at bounding box center [116, 186] width 36 height 20
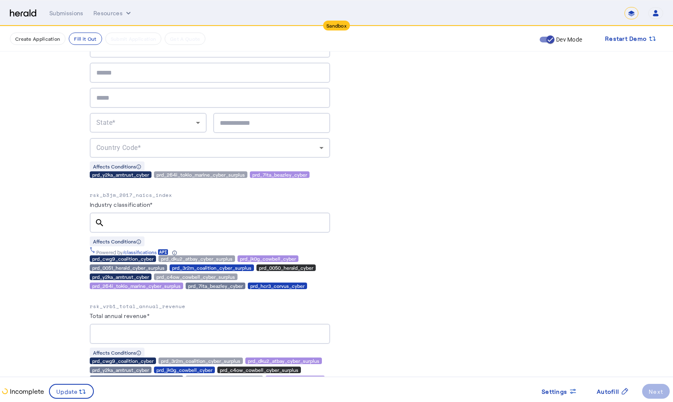
click at [138, 212] on div at bounding box center [217, 222] width 212 height 20
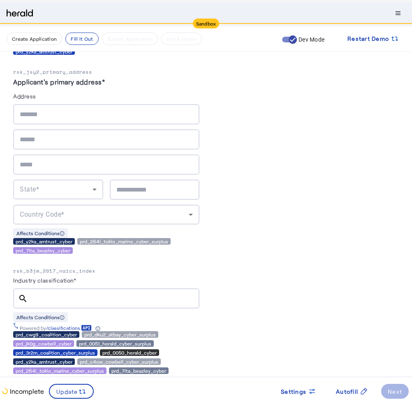
click at [63, 293] on input "Industry classification*" at bounding box center [114, 298] width 158 height 10
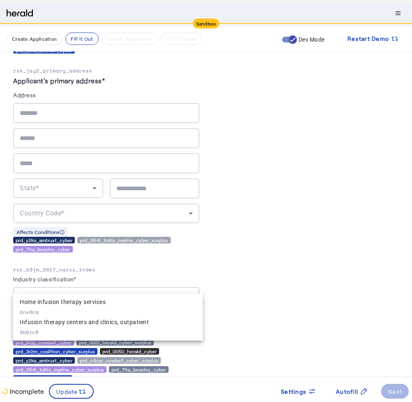
click at [89, 292] on input "*****" at bounding box center [114, 297] width 158 height 10
click at [112, 292] on input "*****" at bounding box center [114, 297] width 158 height 10
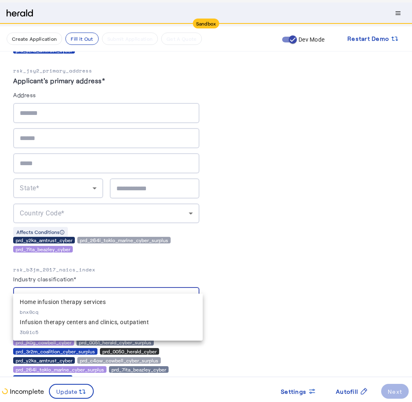
click at [112, 292] on input "*****" at bounding box center [114, 297] width 158 height 10
click at [108, 292] on input "*****" at bounding box center [114, 297] width 158 height 10
click at [107, 292] on input "*****" at bounding box center [114, 297] width 158 height 10
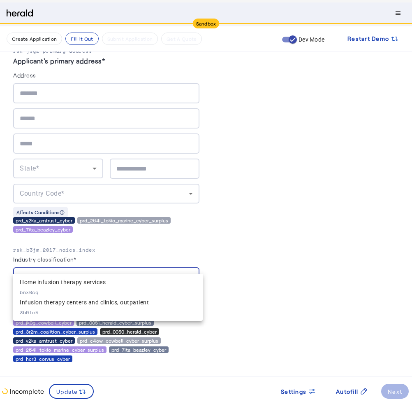
scroll to position [746, 0]
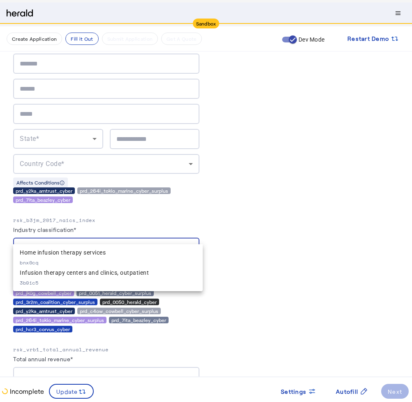
click at [87, 243] on input "*****" at bounding box center [114, 248] width 158 height 10
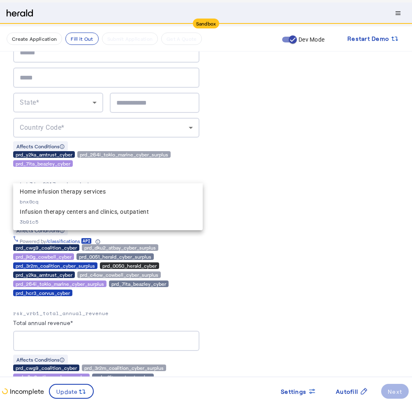
scroll to position [755, 0]
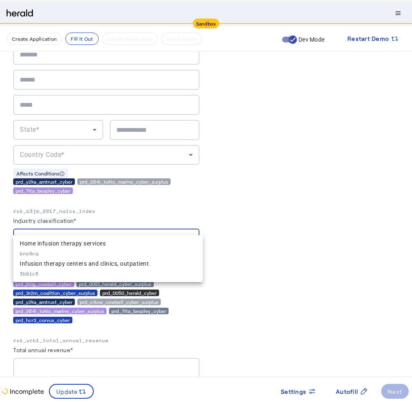
click at [86, 234] on input "*****" at bounding box center [114, 239] width 158 height 10
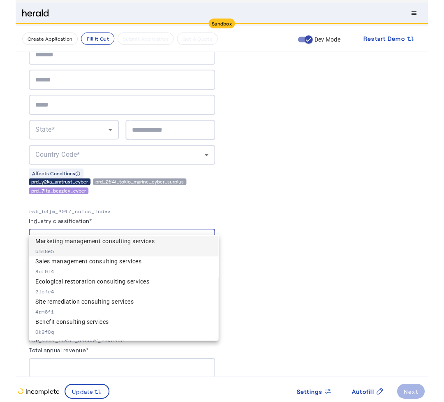
scroll to position [0, 0]
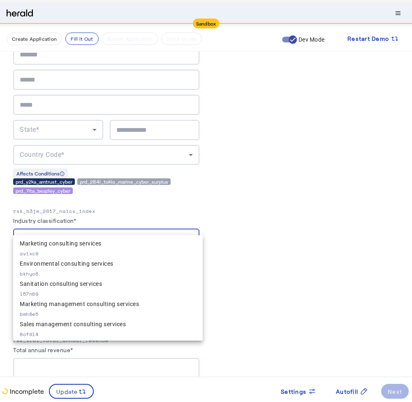
type input "*******"
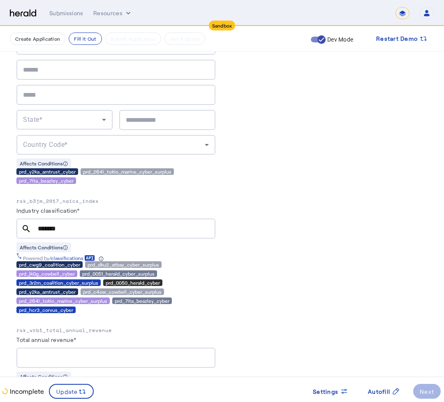
scroll to position [419, 0]
